Goal: Information Seeking & Learning: Learn about a topic

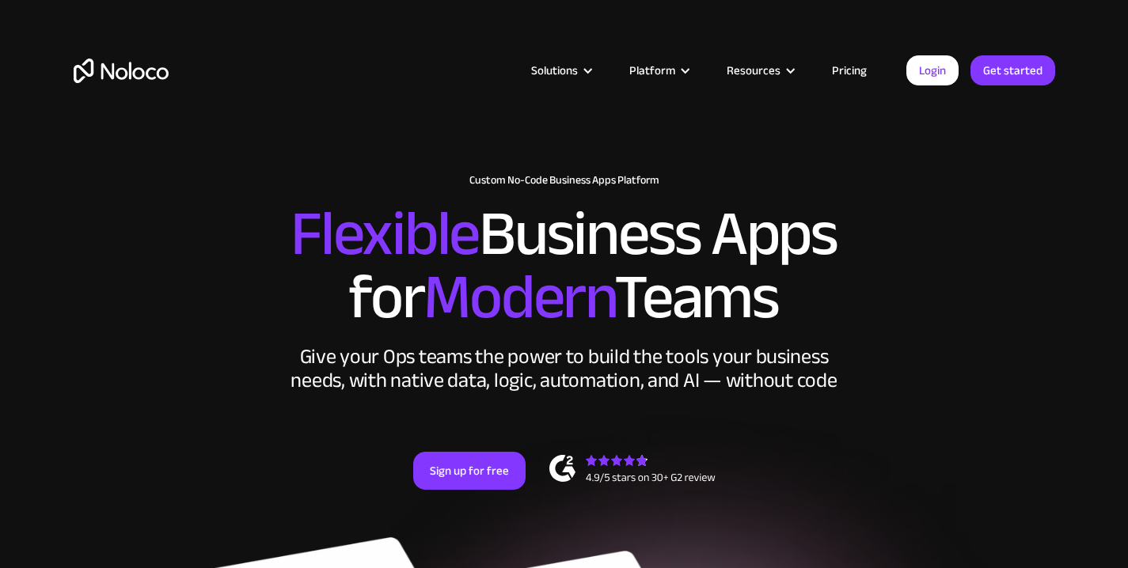
click at [849, 75] on link "Pricing" at bounding box center [849, 70] width 74 height 21
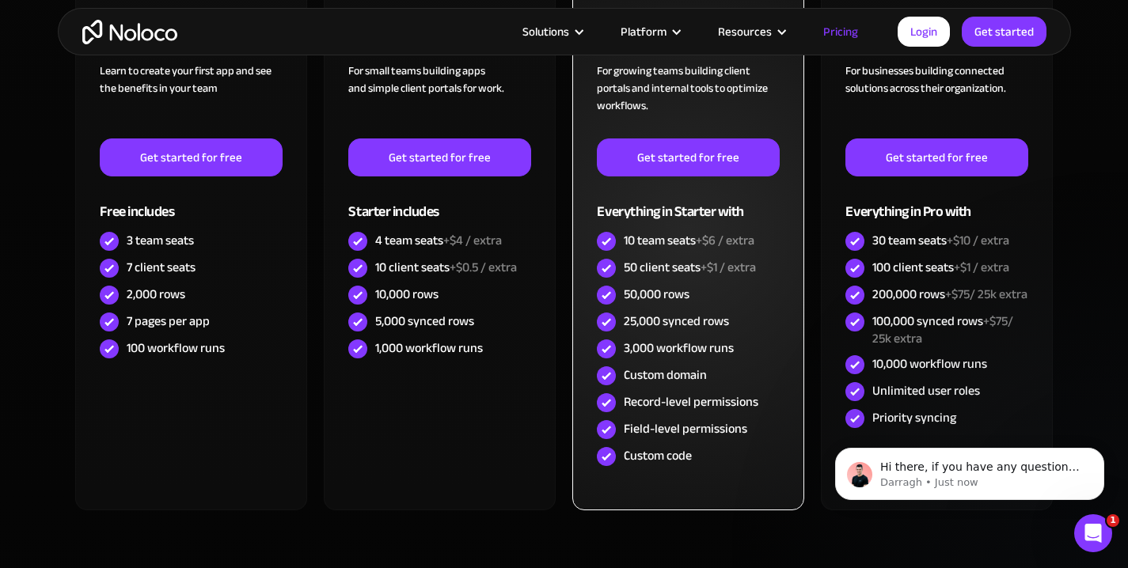
scroll to position [576, 0]
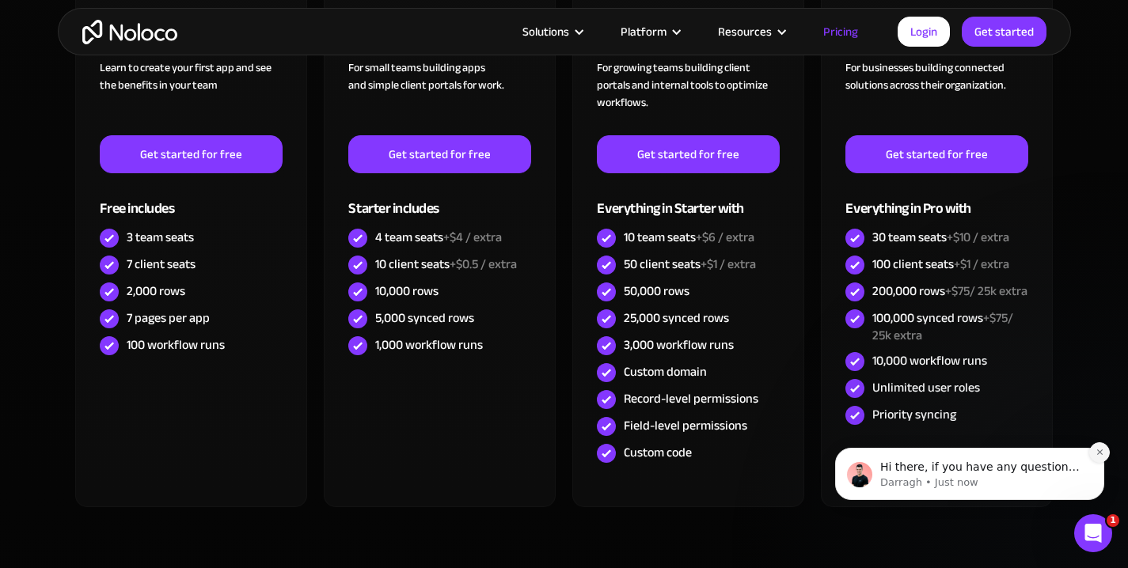
click at [1102, 454] on icon "Dismiss notification" at bounding box center [1100, 452] width 9 height 9
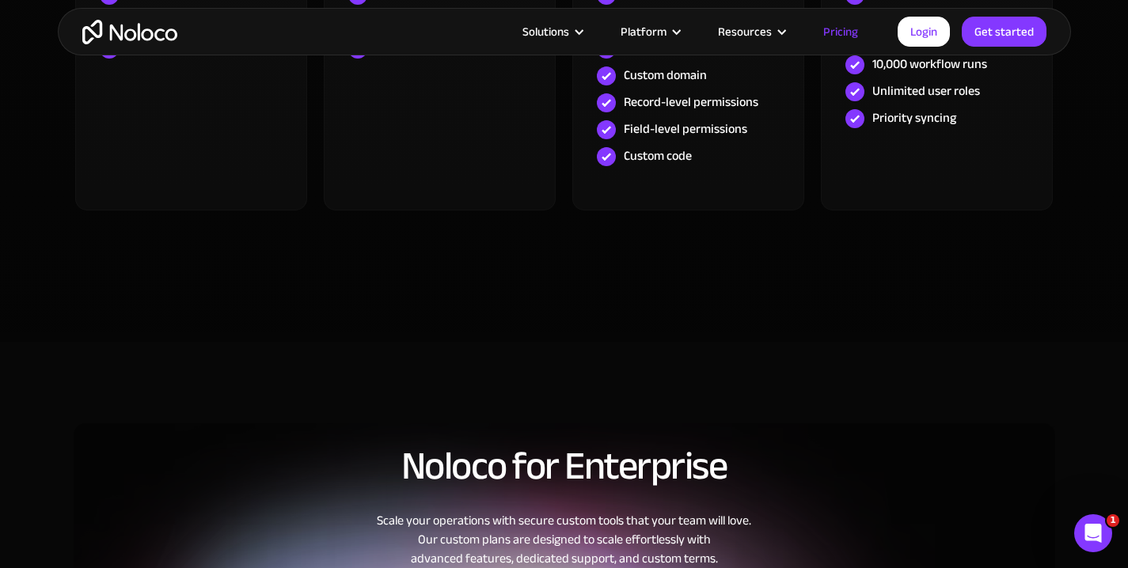
scroll to position [0, 0]
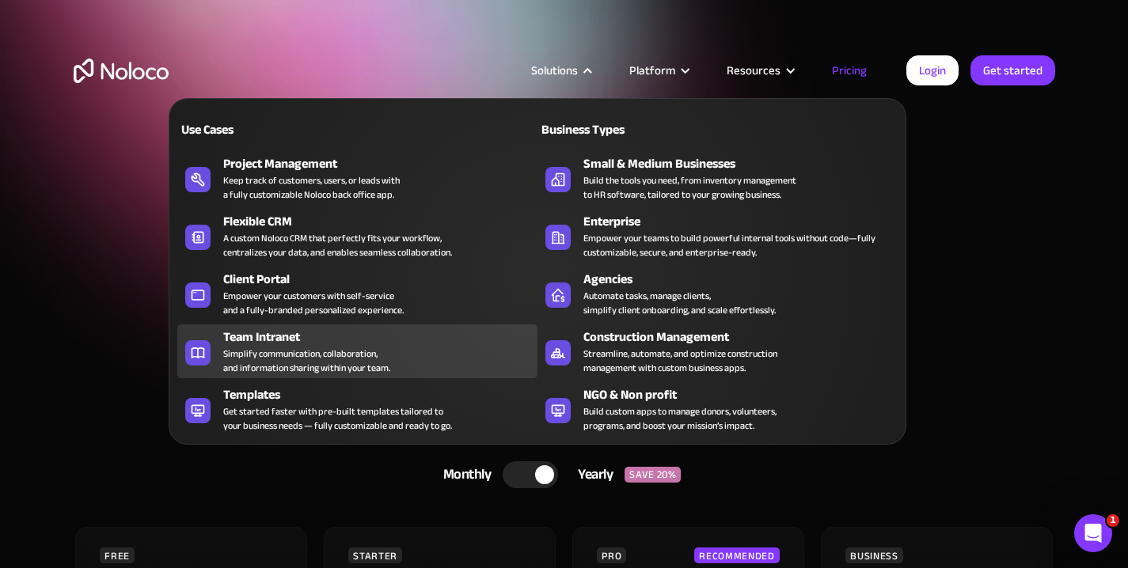
click at [291, 347] on div "Simplify communication, collaboration, and information sharing within your team." at bounding box center [306, 361] width 167 height 28
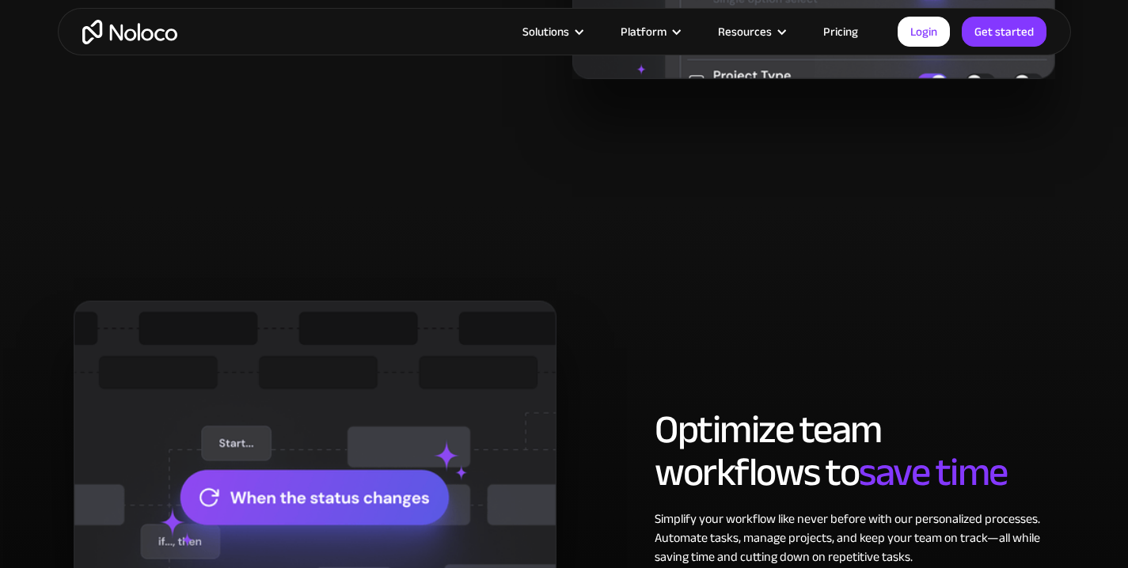
scroll to position [1562, 0]
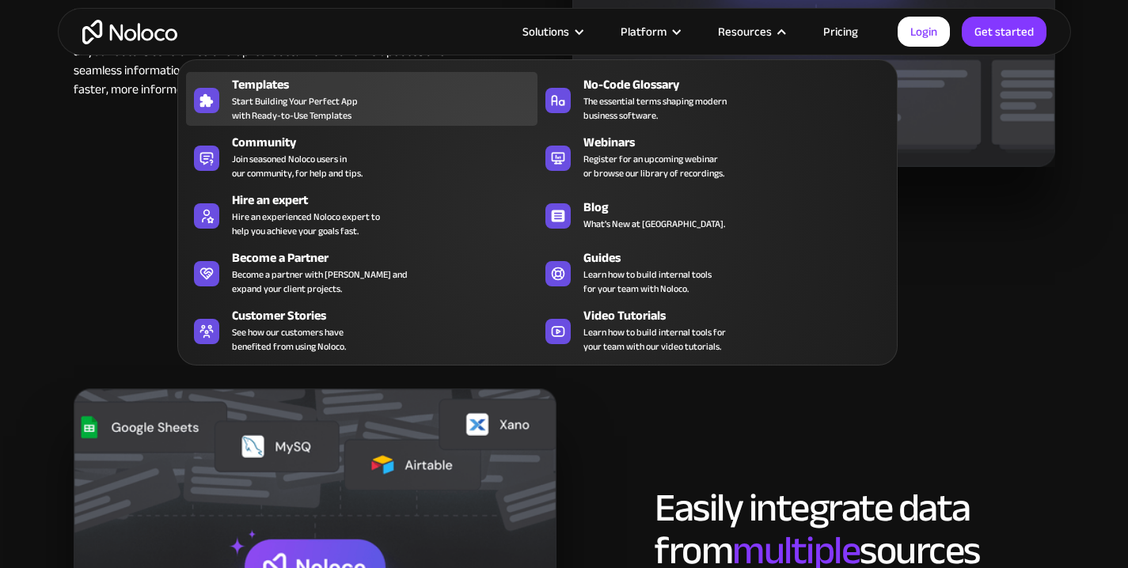
click at [333, 96] on span "Start Building Your Perfect App with Ready-to-Use Templates" at bounding box center [295, 108] width 126 height 28
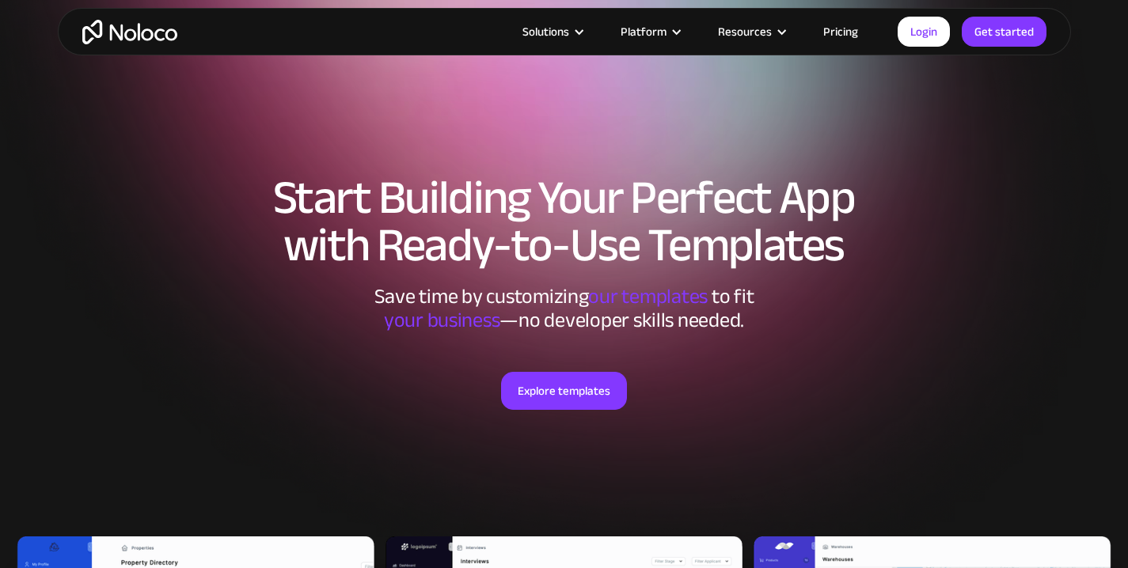
scroll to position [247, 0]
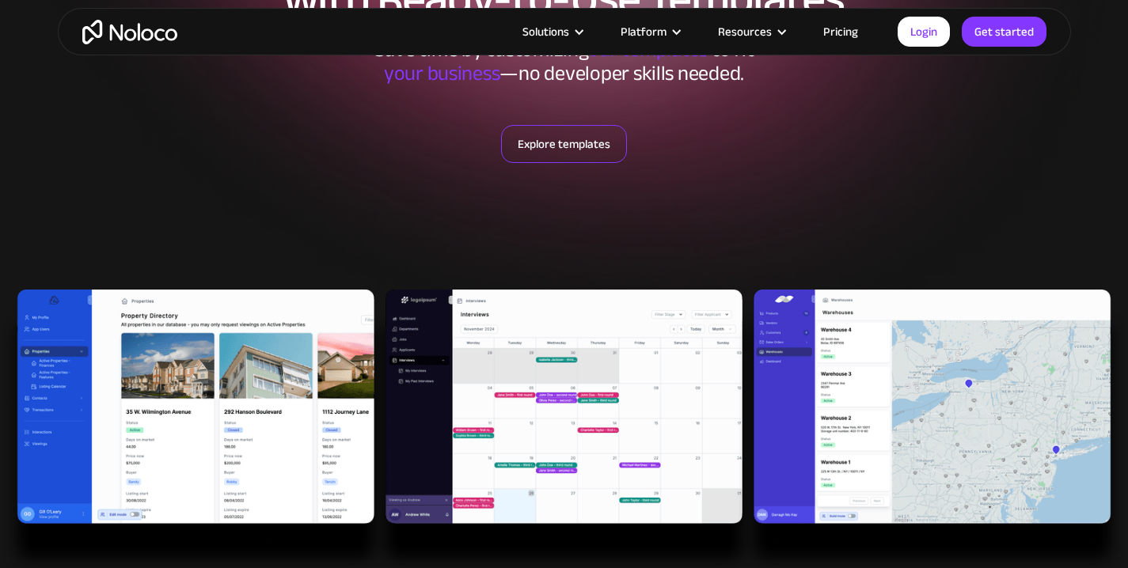
click at [576, 134] on link "Explore templates" at bounding box center [564, 144] width 126 height 38
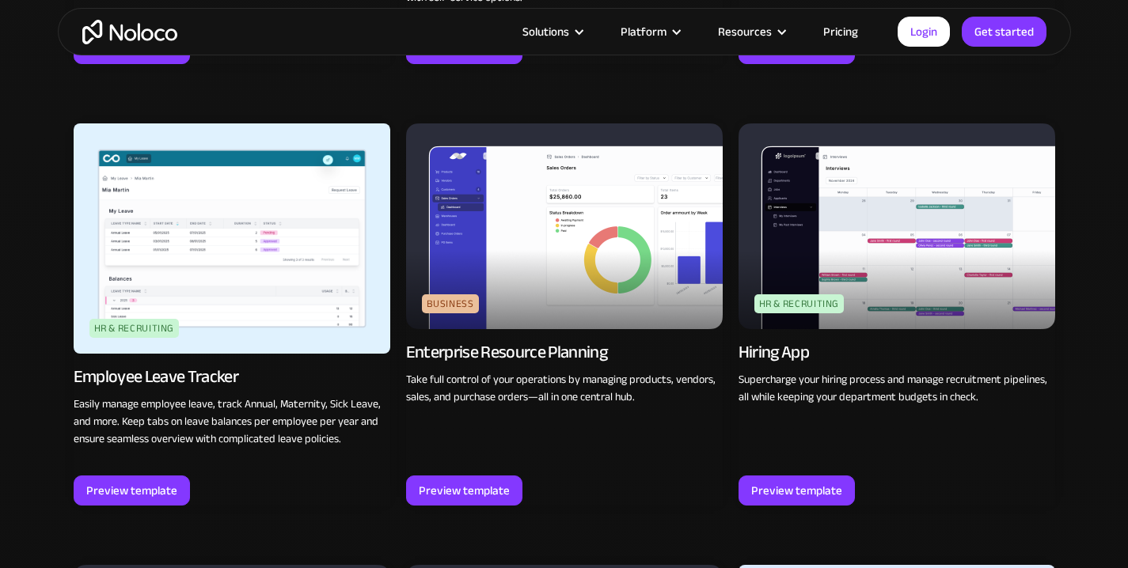
scroll to position [1889, 0]
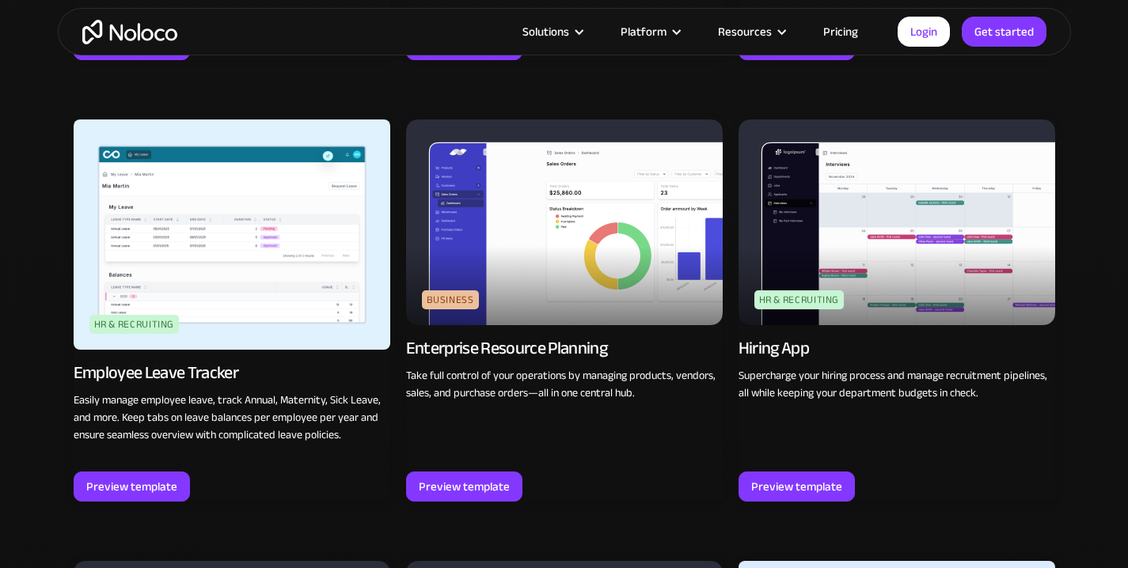
click at [252, 279] on img at bounding box center [232, 235] width 317 height 230
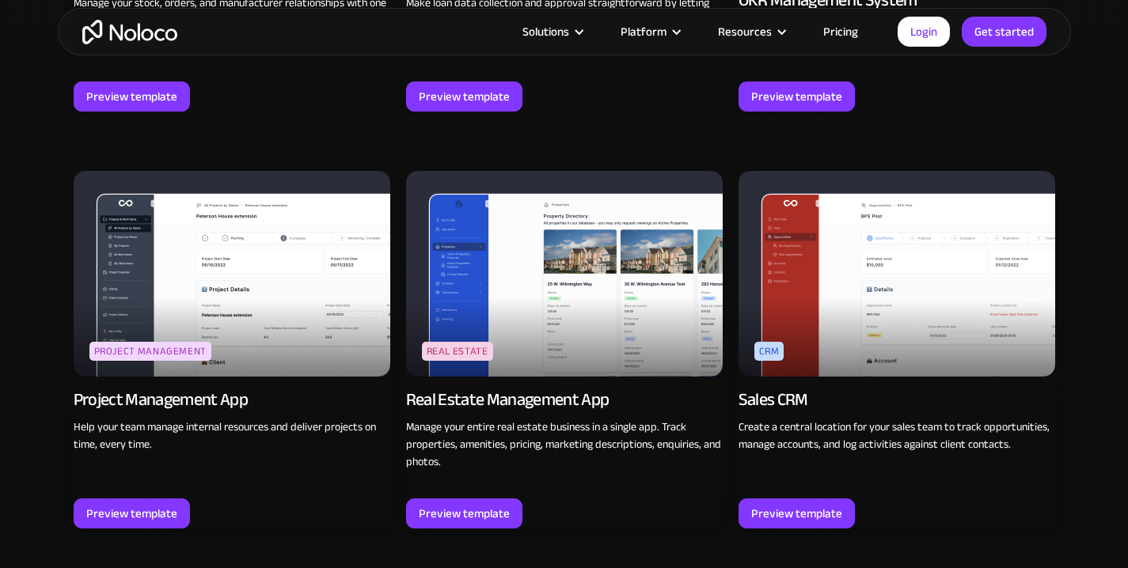
scroll to position [2729, 0]
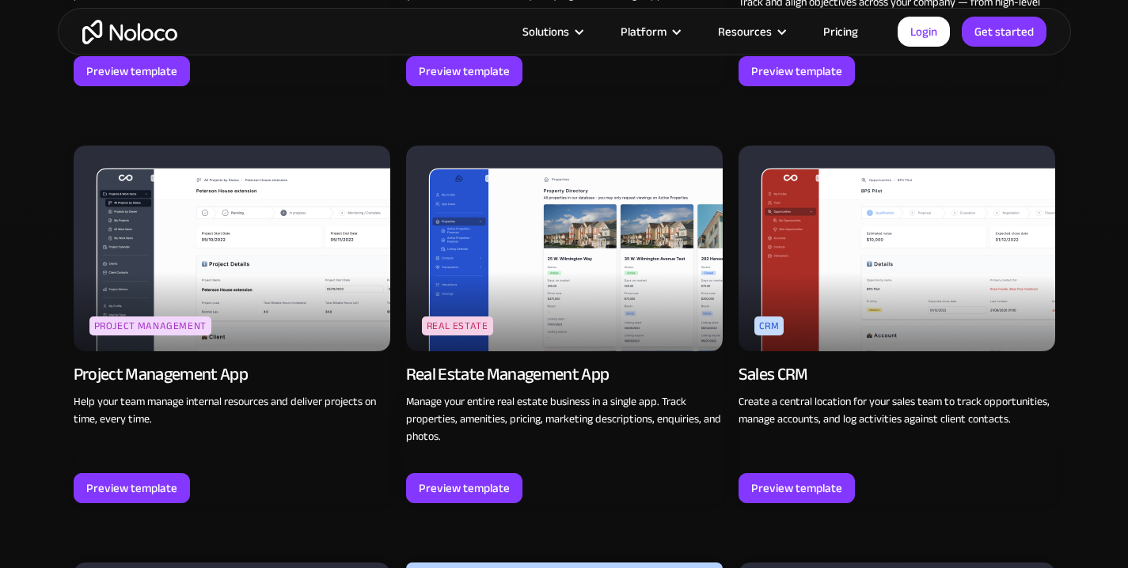
click at [300, 296] on img at bounding box center [232, 249] width 317 height 206
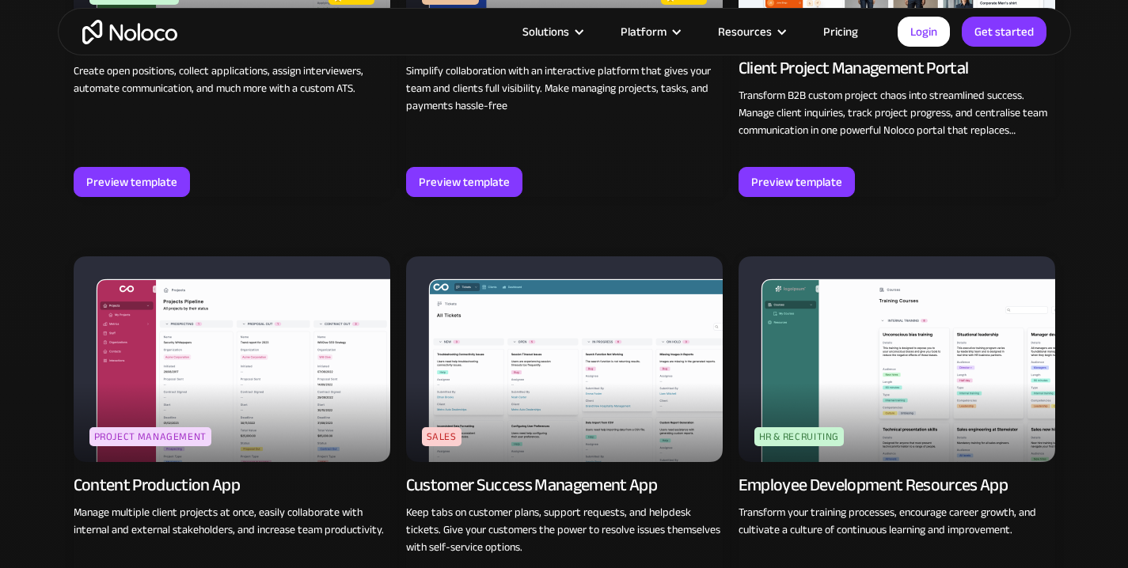
scroll to position [1179, 0]
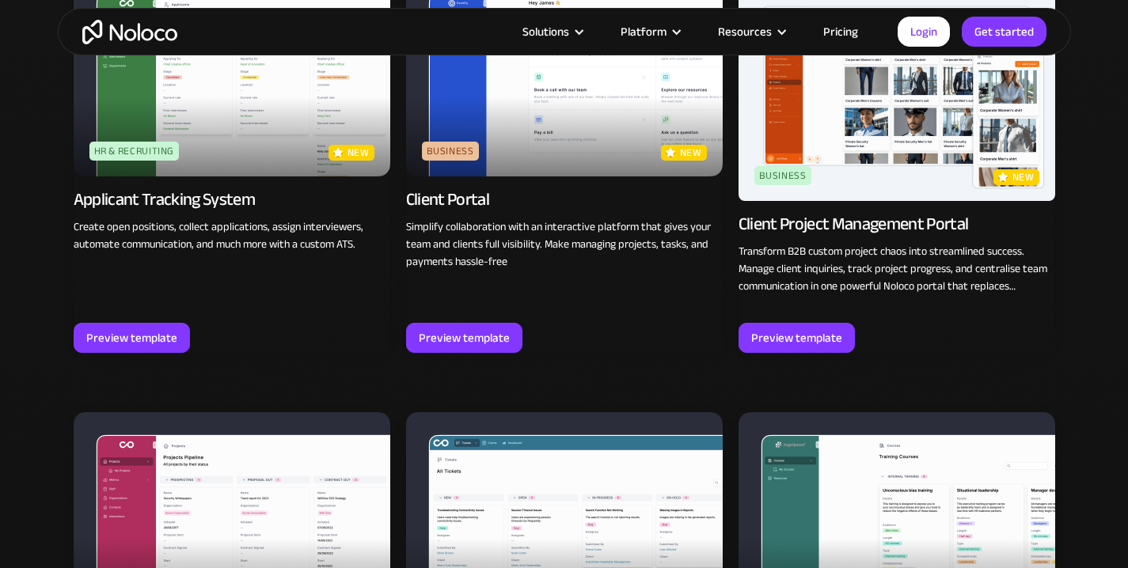
click at [857, 31] on link "Pricing" at bounding box center [841, 31] width 74 height 21
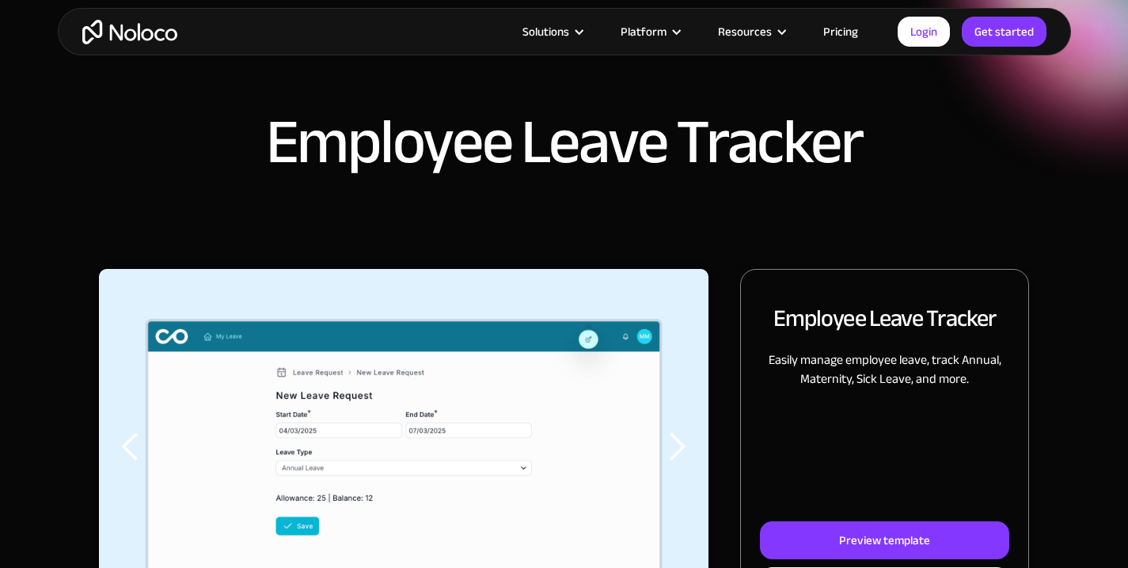
scroll to position [177, 0]
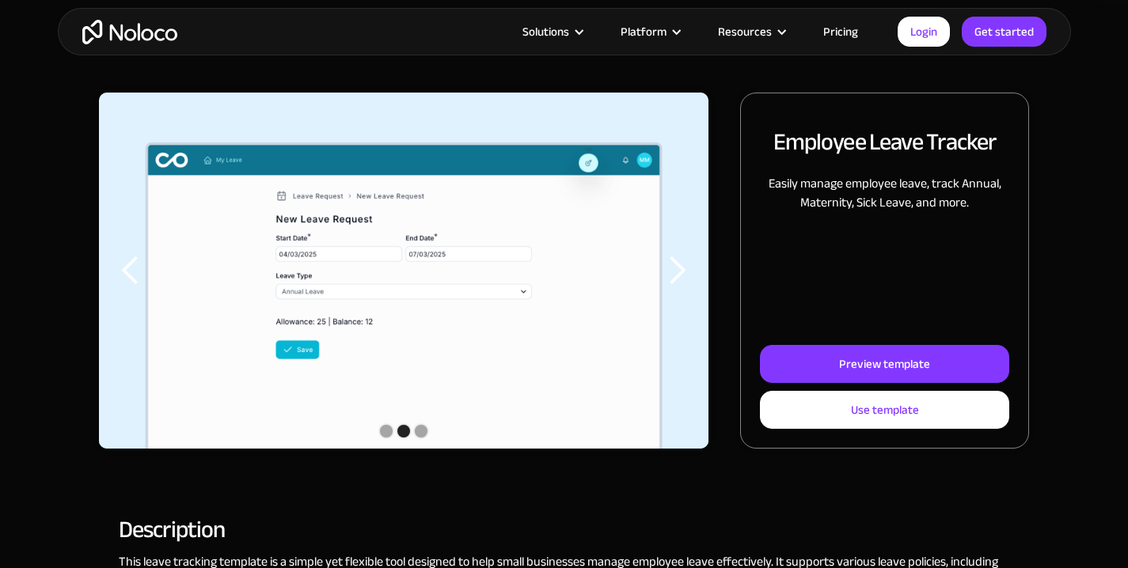
click at [389, 433] on div "Show slide 1 of 3" at bounding box center [386, 431] width 13 height 13
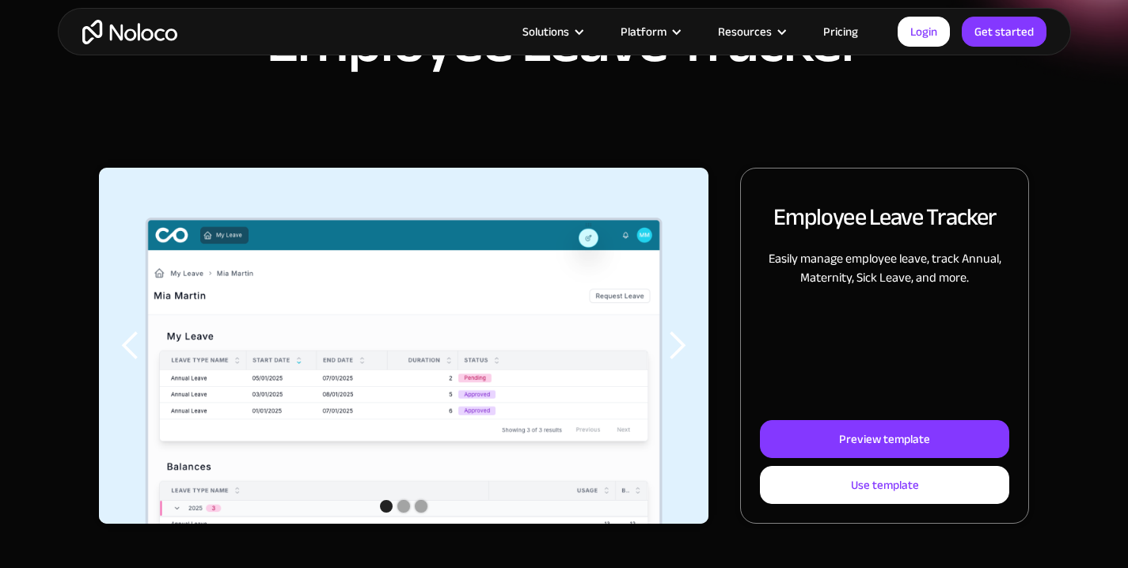
scroll to position [115, 0]
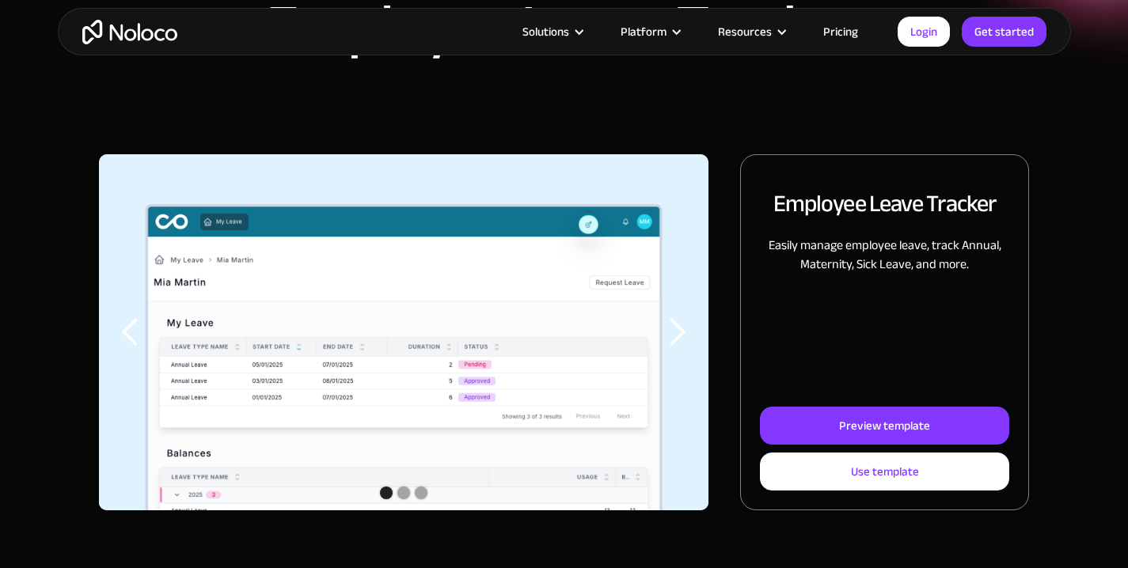
click at [688, 335] on div "next slide" at bounding box center [677, 333] width 32 height 32
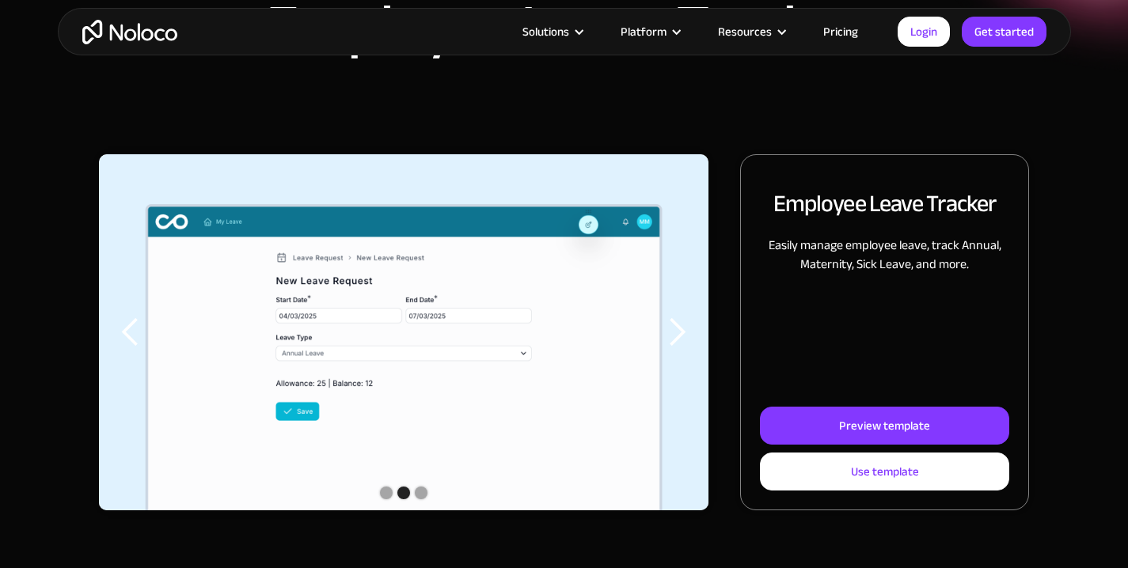
click at [688, 335] on div "next slide" at bounding box center [677, 333] width 32 height 32
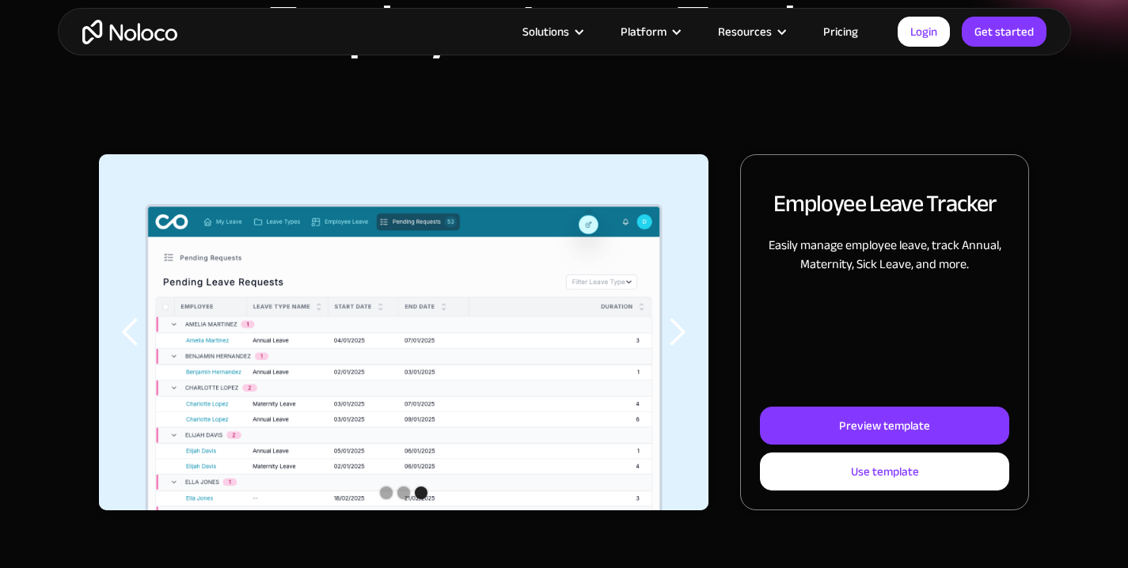
click at [679, 336] on div "next slide" at bounding box center [677, 333] width 32 height 32
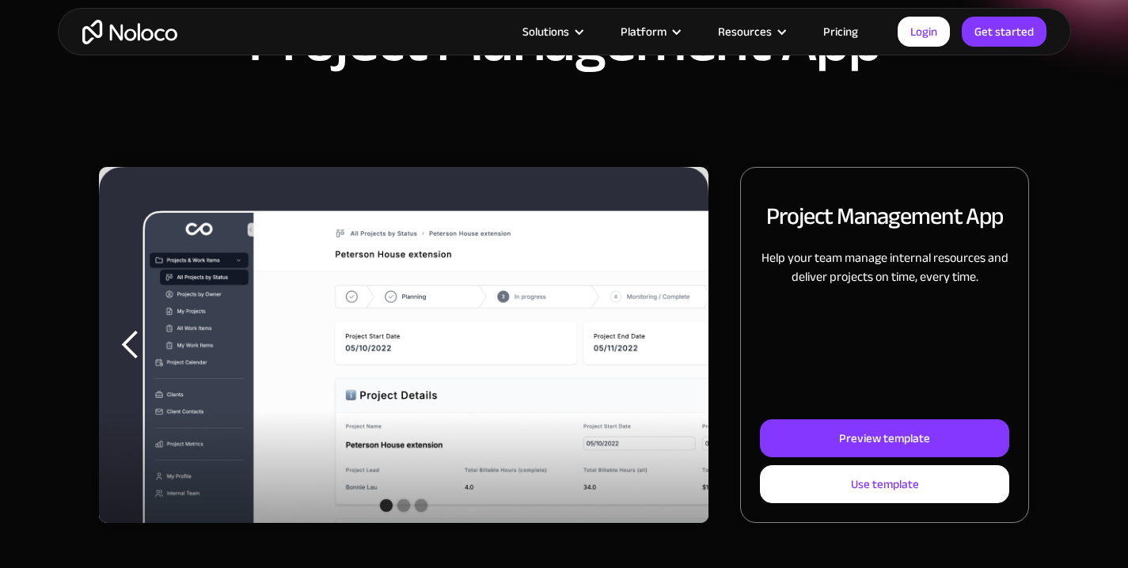
scroll to position [103, 0]
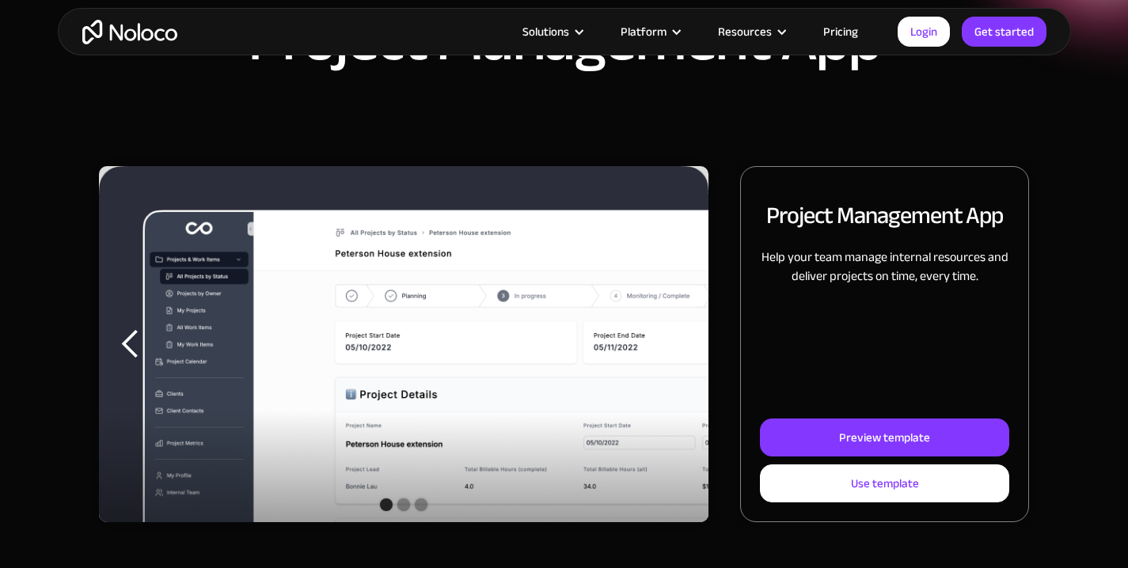
click at [405, 508] on div "Show slide 2 of 3" at bounding box center [403, 505] width 13 height 13
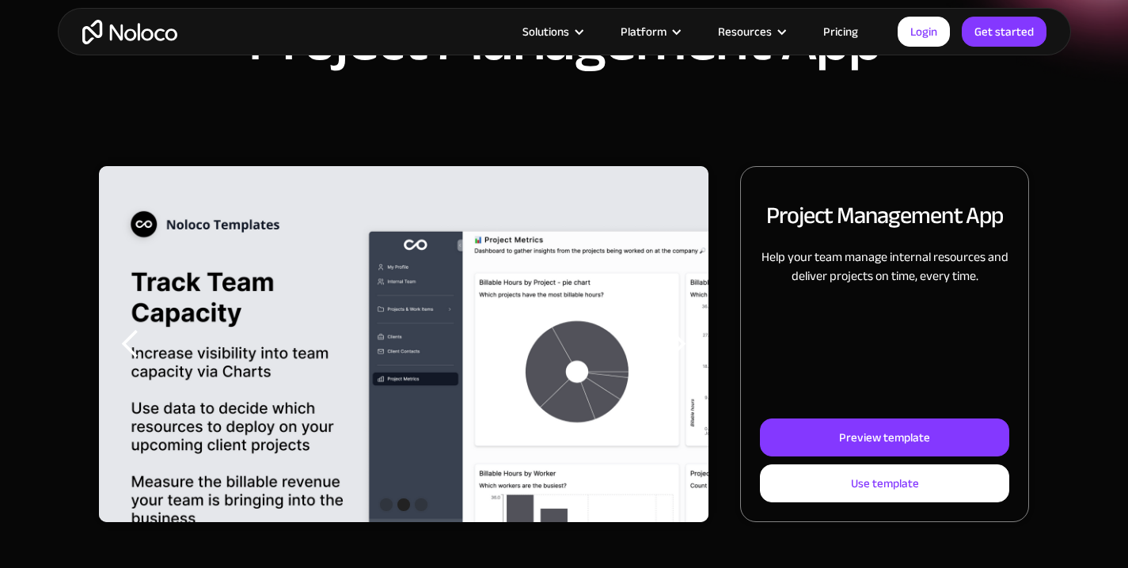
click at [424, 504] on div "Show slide 3 of 3" at bounding box center [421, 505] width 13 height 13
